Goal: Information Seeking & Learning: Learn about a topic

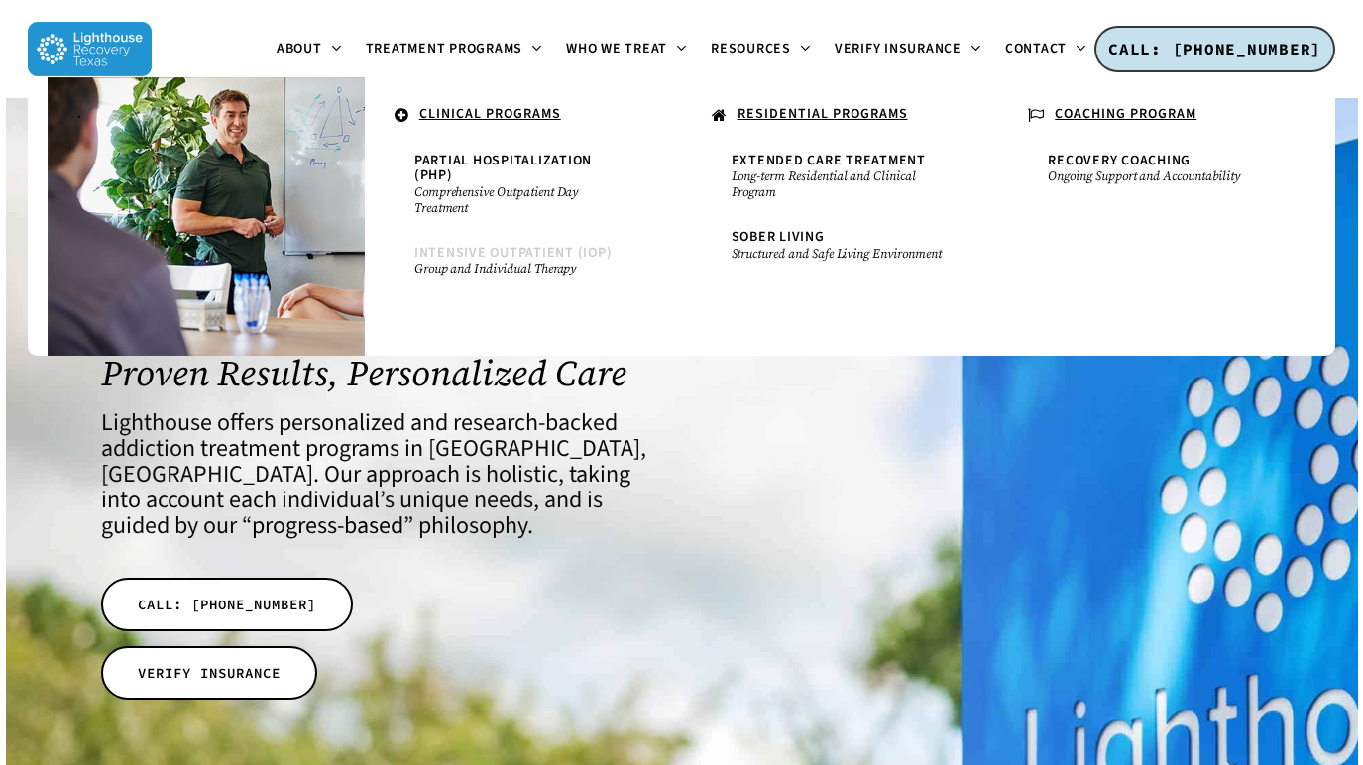
click at [526, 254] on span "Intensive Outpatient (IOP)" at bounding box center [513, 253] width 198 height 20
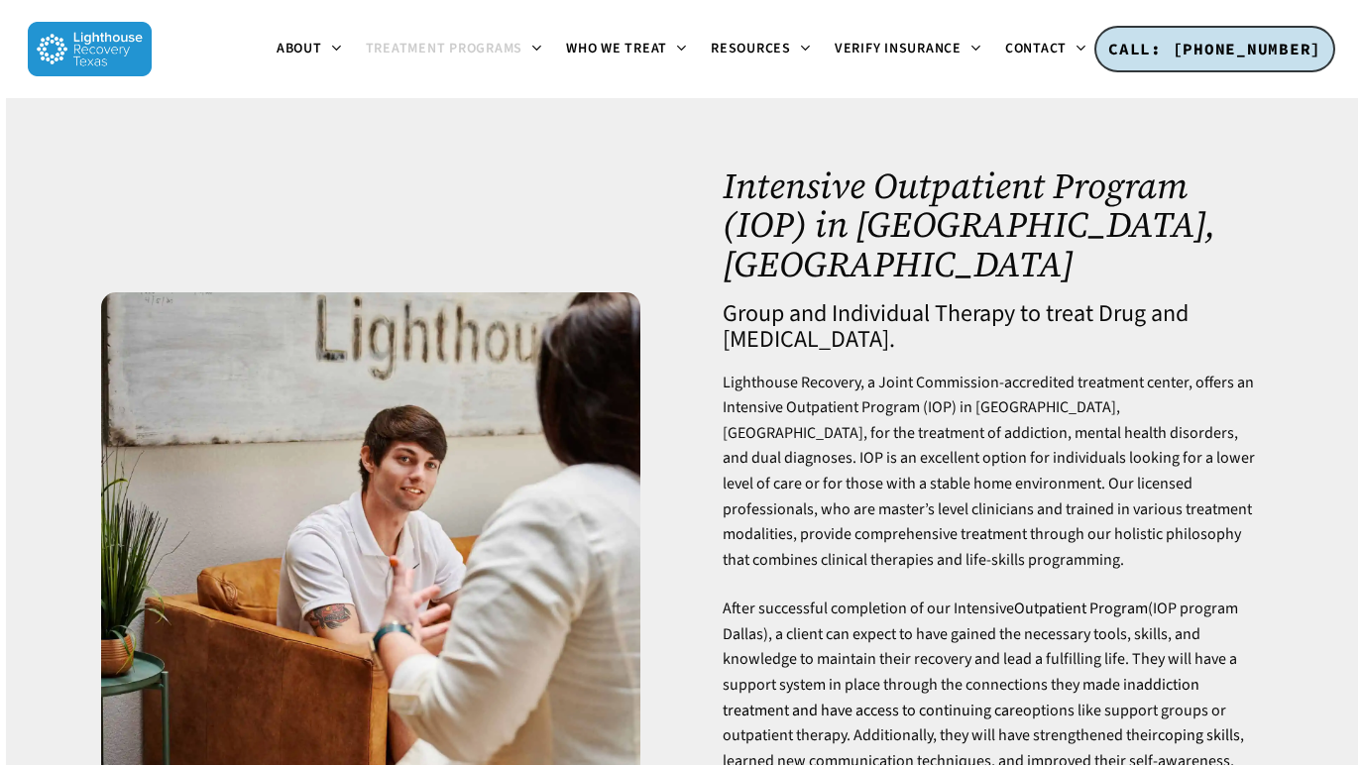
drag, startPoint x: 745, startPoint y: 167, endPoint x: 893, endPoint y: 302, distance: 200.6
click at [893, 302] on div "Intensive Outpatient Program (IOP) in [GEOGRAPHIC_DATA], [GEOGRAPHIC_DATA] Grou…" at bounding box center [992, 562] width 539 height 791
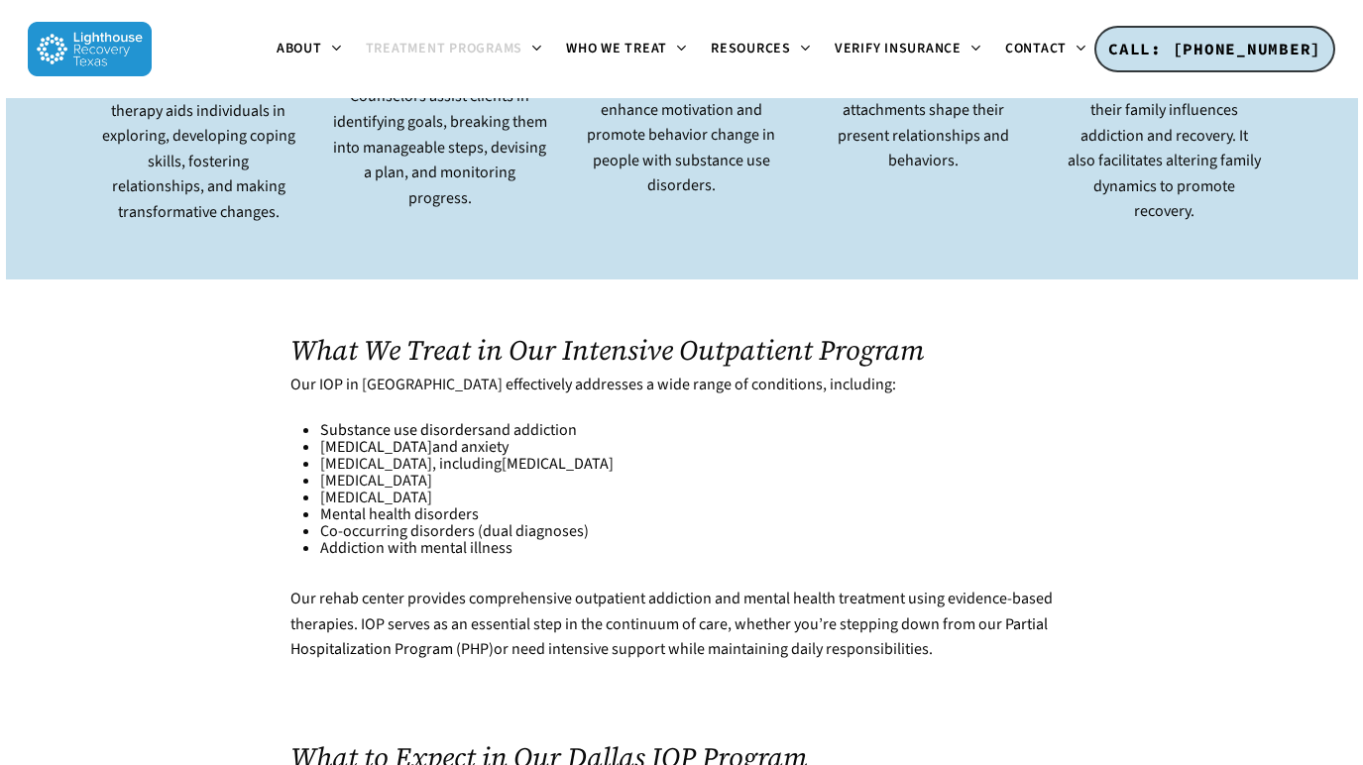
scroll to position [5077, 0]
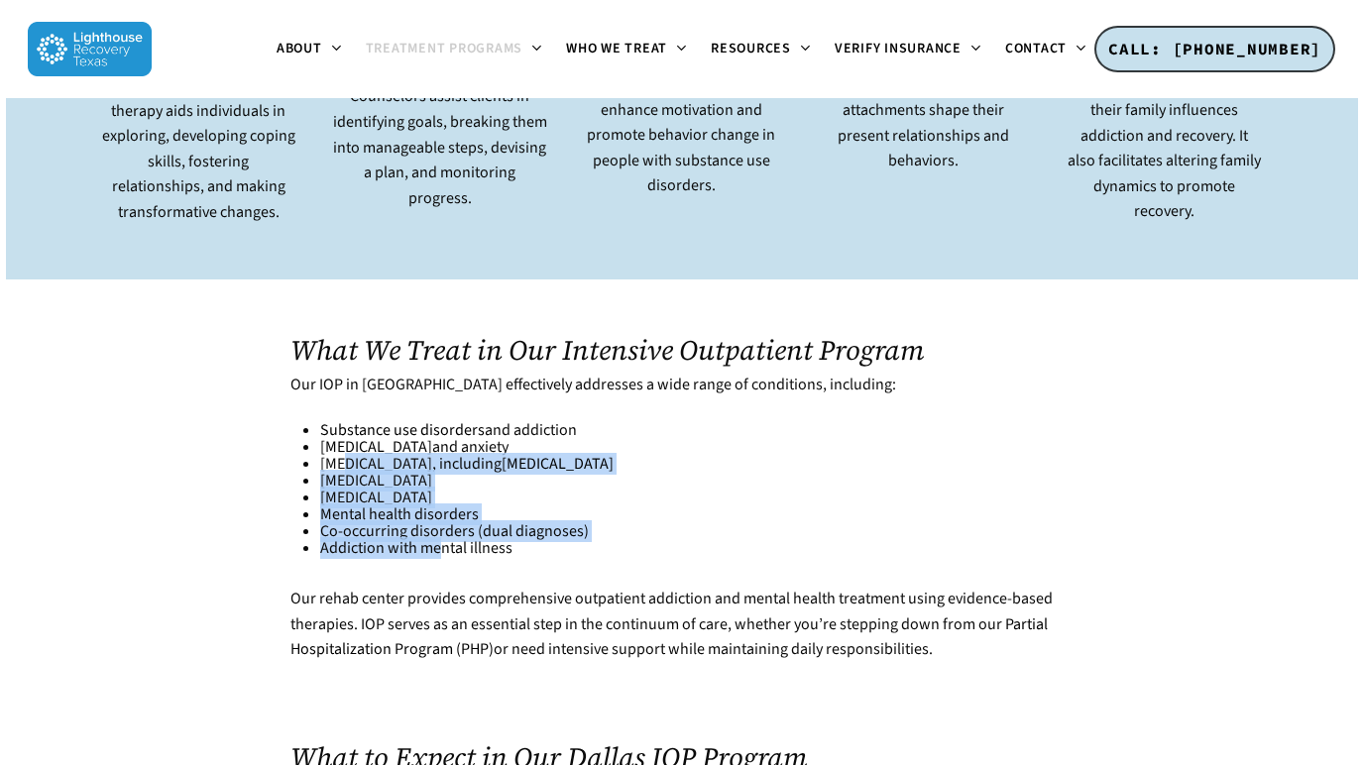
drag, startPoint x: 351, startPoint y: 366, endPoint x: 437, endPoint y: 456, distance: 124.8
click at [437, 456] on ul "Substance use disorders and addiction [MEDICAL_DATA] and anxiety [MEDICAL_DATA]…" at bounding box center [695, 489] width 751 height 135
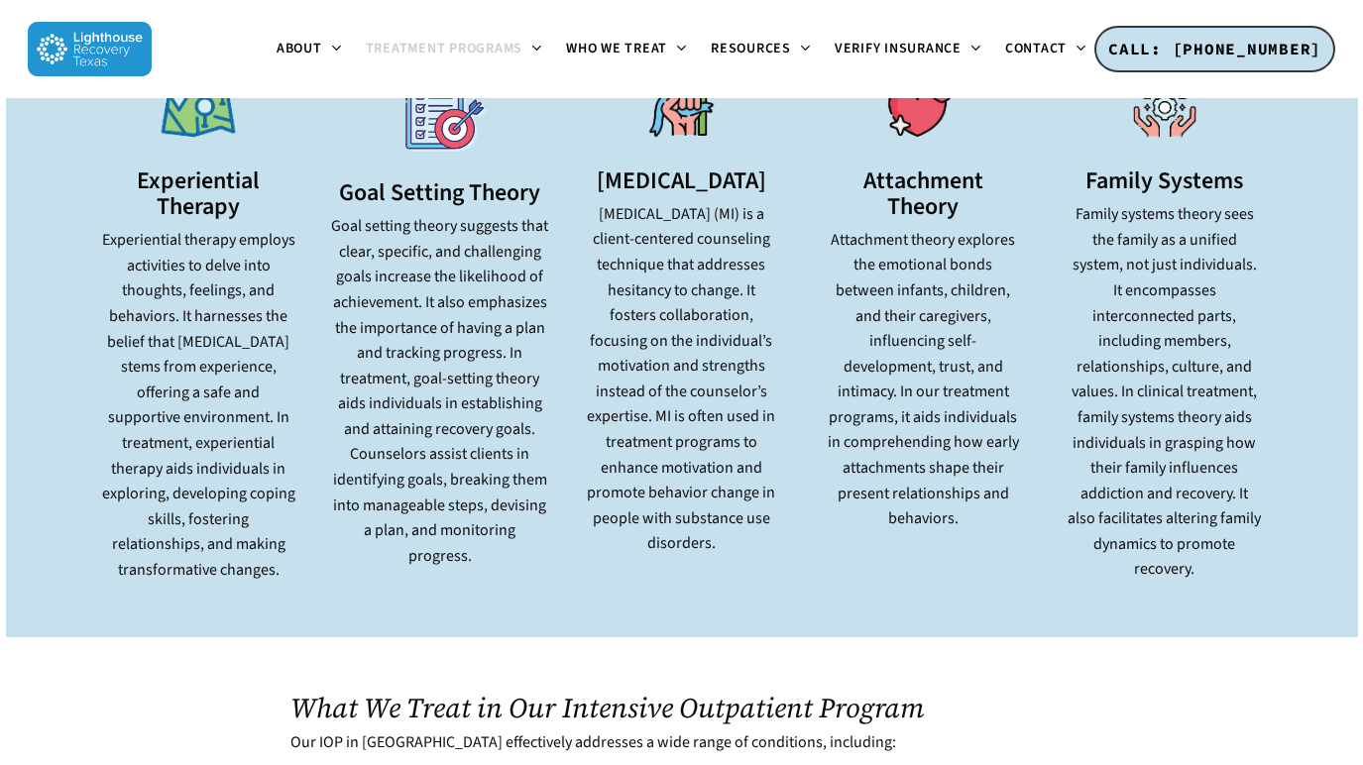
scroll to position [5017, 0]
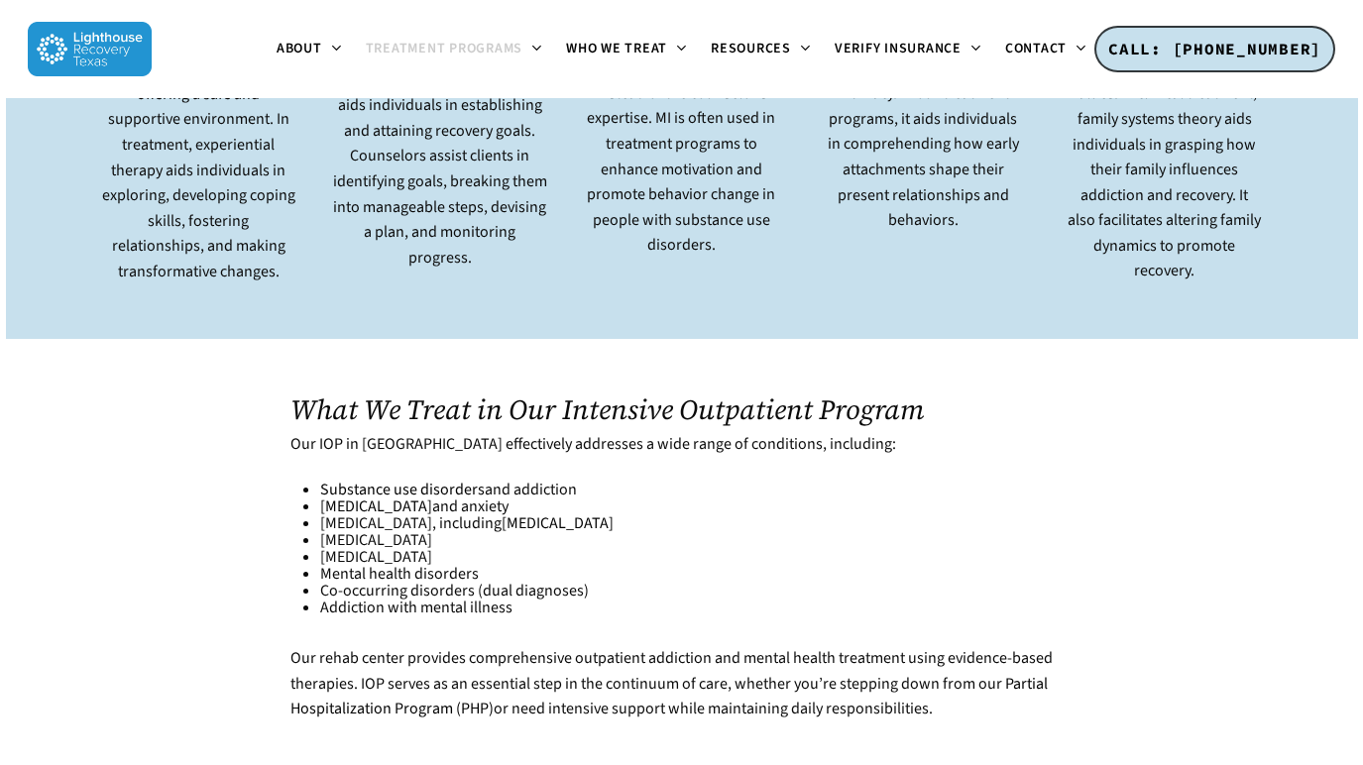
click at [413, 549] on li "[MEDICAL_DATA]" at bounding box center [695, 557] width 751 height 17
click at [405, 532] on li "[MEDICAL_DATA]" at bounding box center [695, 540] width 751 height 17
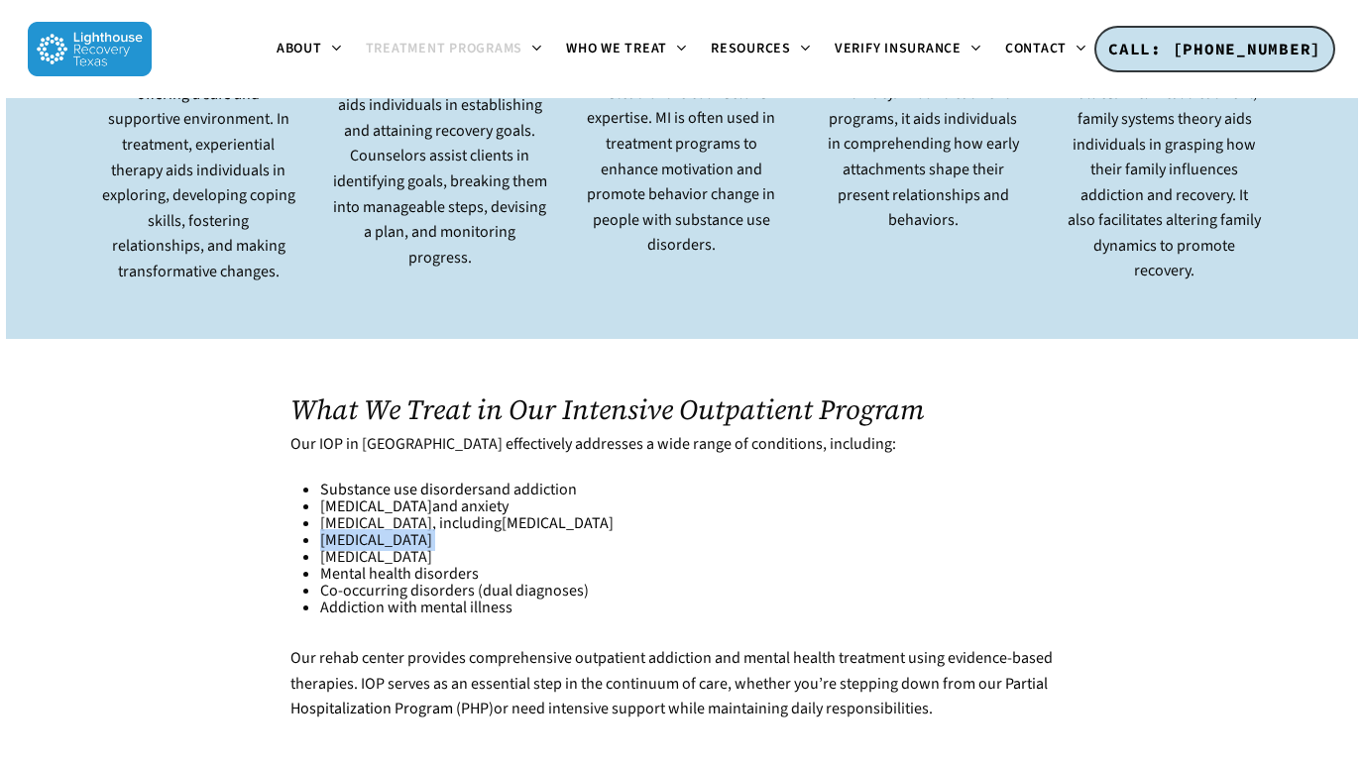
click at [416, 532] on li "[MEDICAL_DATA]" at bounding box center [695, 540] width 751 height 17
click at [434, 549] on li "[MEDICAL_DATA]" at bounding box center [695, 557] width 751 height 17
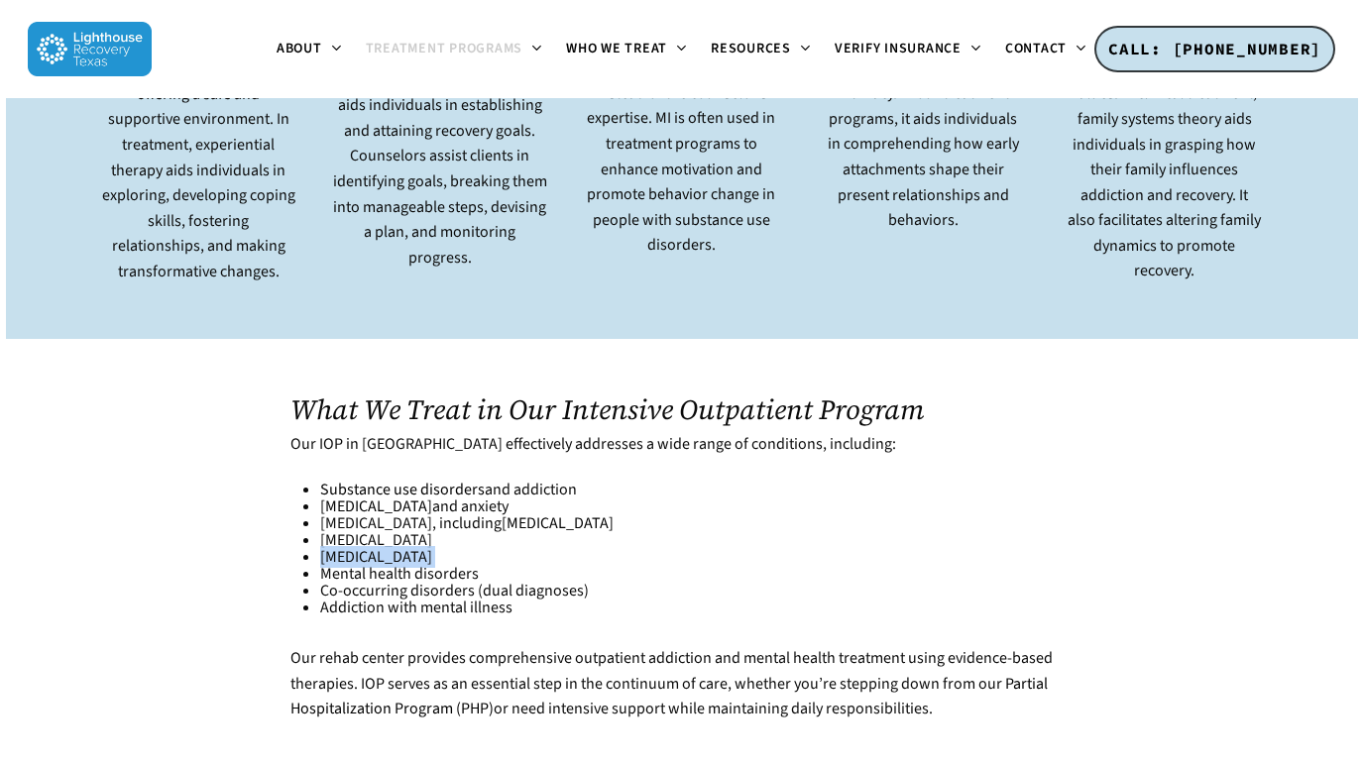
click at [519, 549] on li "[MEDICAL_DATA]" at bounding box center [695, 557] width 751 height 17
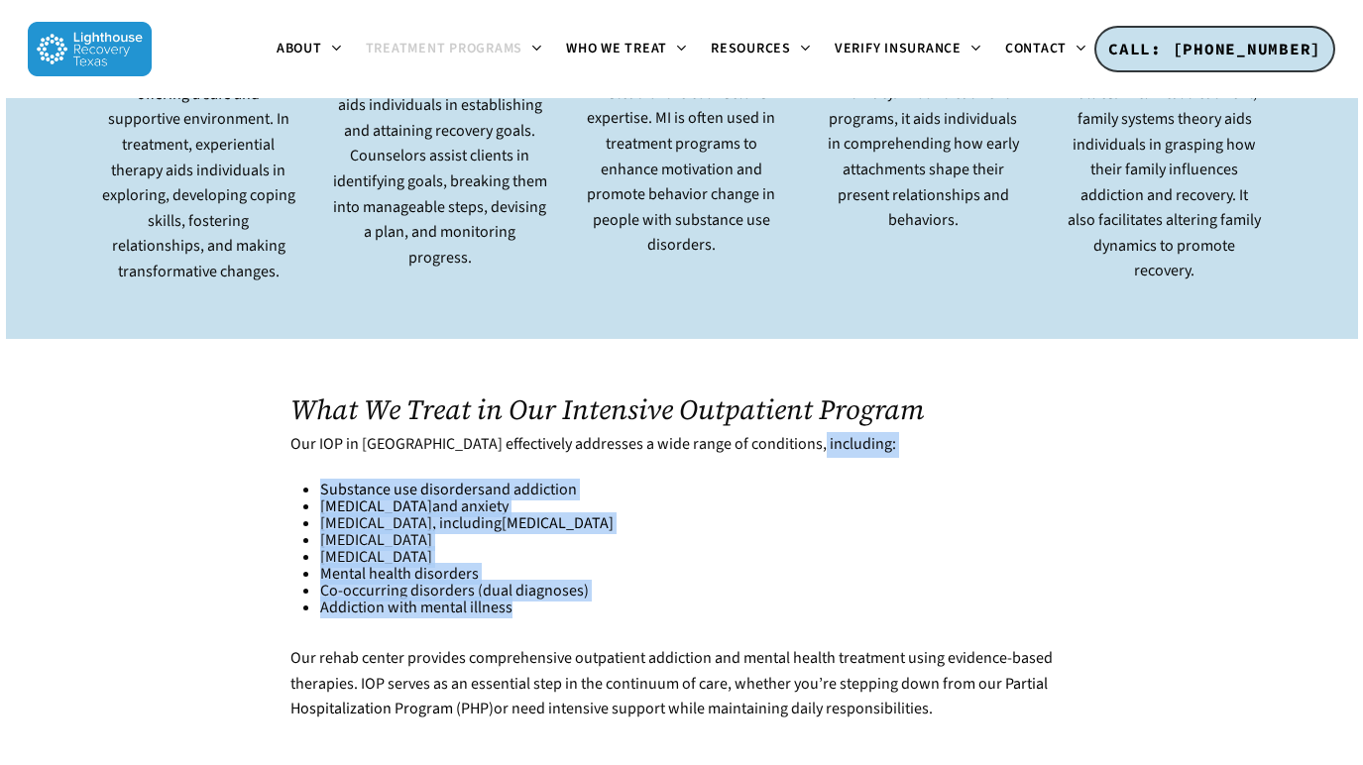
drag, startPoint x: 360, startPoint y: 386, endPoint x: 547, endPoint y: 513, distance: 226.8
click at [547, 513] on div "Our IOP in [GEOGRAPHIC_DATA] effectively addresses a wide range of conditions, …" at bounding box center [680, 576] width 781 height 289
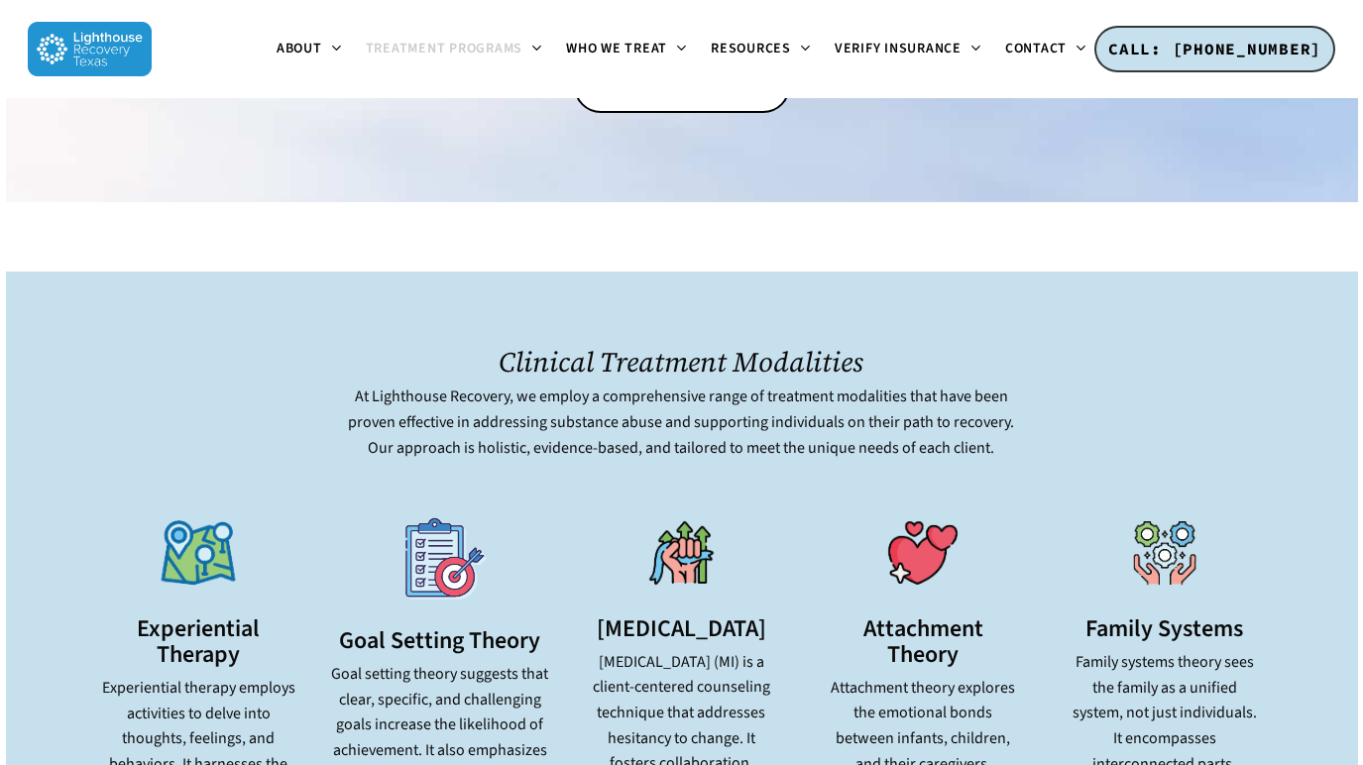
scroll to position [4228, 0]
